Goal: Task Accomplishment & Management: Manage account settings

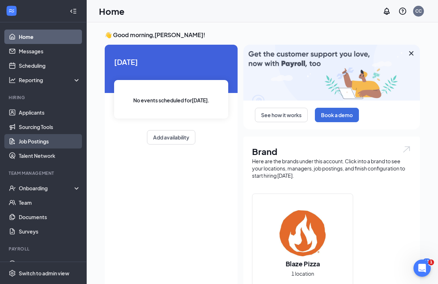
click at [41, 142] on link "Job Postings" at bounding box center [50, 141] width 62 height 14
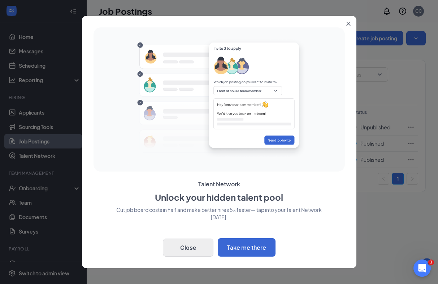
click at [191, 246] on button "Close" at bounding box center [188, 248] width 51 height 18
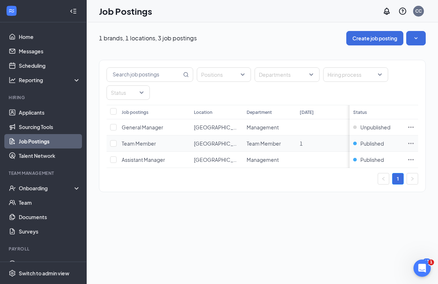
click at [411, 141] on icon "Ellipses" at bounding box center [410, 143] width 7 height 7
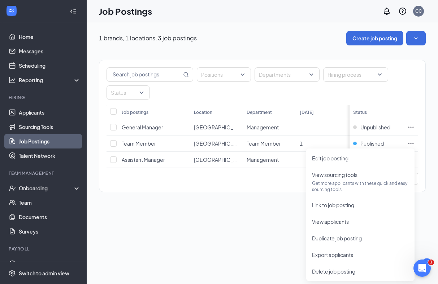
click at [280, 200] on div "1 brands, 1 locations, 3 job postings Create job posting Positions Departments …" at bounding box center [262, 115] width 351 height 186
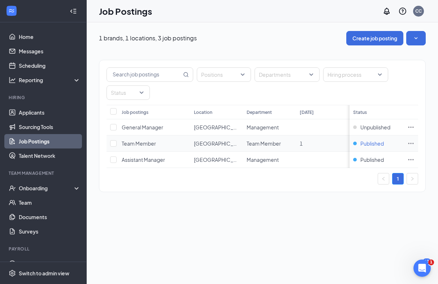
click at [367, 144] on span "Published" at bounding box center [371, 143] width 23 height 7
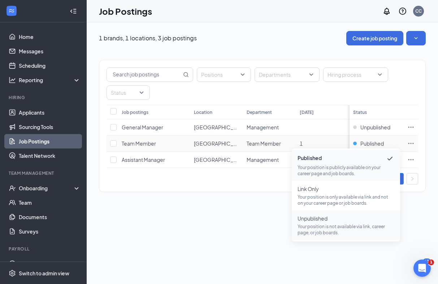
click at [323, 219] on span "Unpublished" at bounding box center [345, 218] width 97 height 7
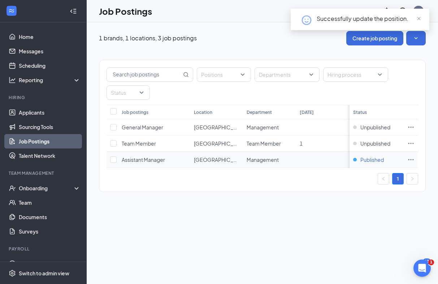
click at [372, 161] on span "Published" at bounding box center [371, 159] width 23 height 7
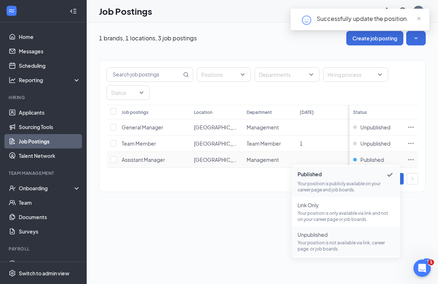
click at [322, 235] on span "Unpublished" at bounding box center [345, 234] width 97 height 7
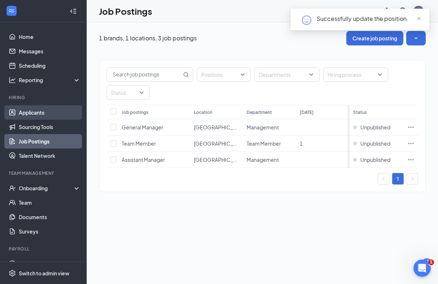
click at [41, 111] on link "Applicants" at bounding box center [50, 112] width 62 height 14
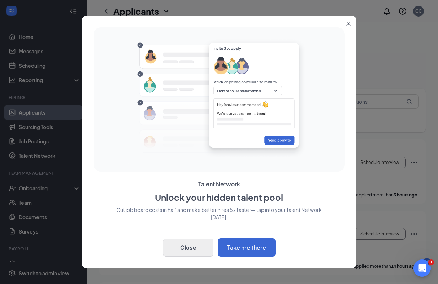
click at [179, 245] on button "Close" at bounding box center [188, 248] width 51 height 18
